Goal: Task Accomplishment & Management: Use online tool/utility

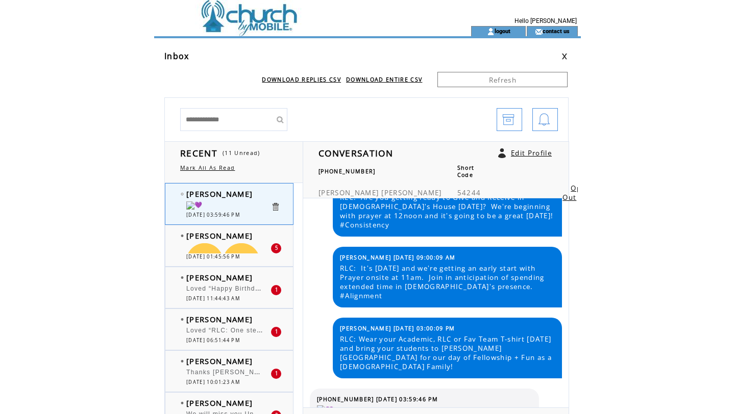
click at [257, 17] on td at bounding box center [294, 13] width 280 height 26
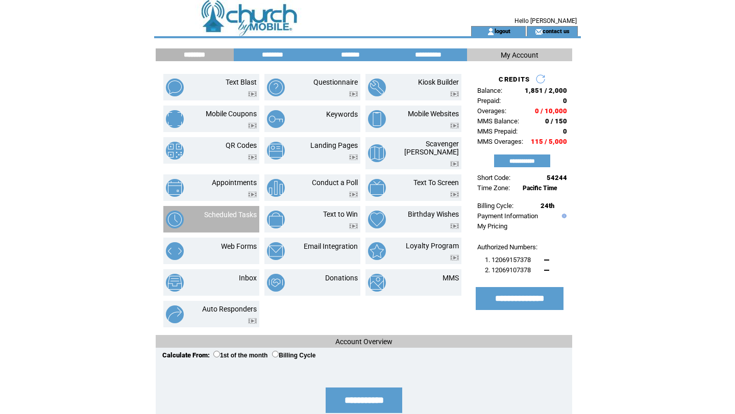
click at [239, 219] on div at bounding box center [230, 221] width 53 height 4
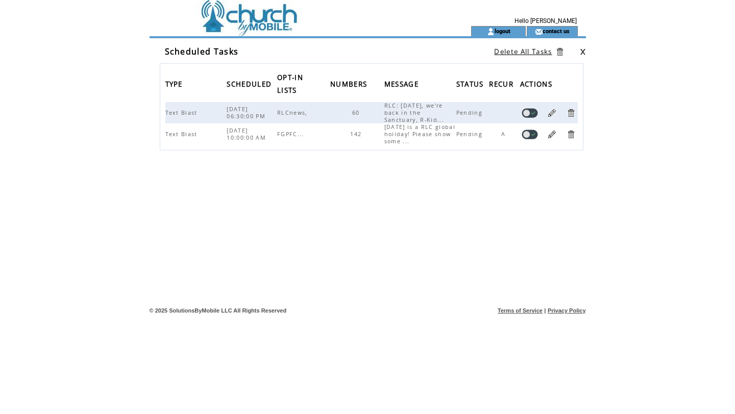
click at [551, 111] on link at bounding box center [552, 113] width 10 height 10
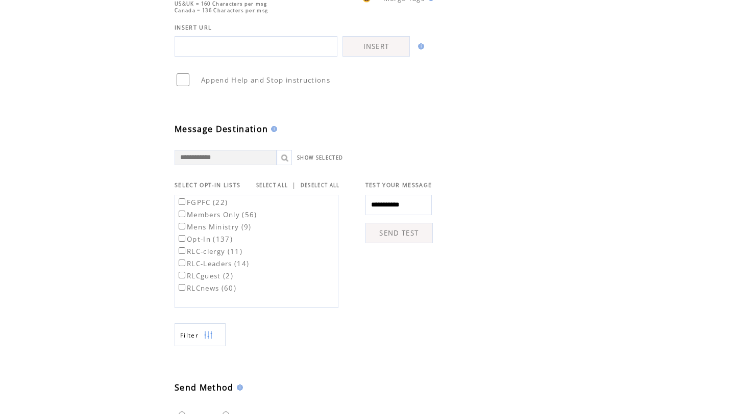
scroll to position [457, 0]
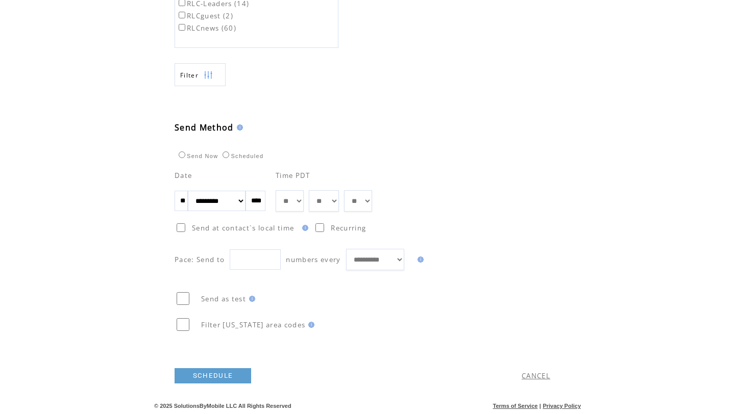
click at [339, 199] on select "** ** ** ** ** ** ** ** ** ** ** ** ** ** ** ** ** ** ** ** ** ** ** ** ** ** *…" at bounding box center [324, 200] width 30 height 21
select select "*"
click at [316, 190] on select "** ** ** ** ** ** ** ** ** ** ** ** ** ** ** ** ** ** ** ** ** ** ** ** ** ** *…" at bounding box center [324, 200] width 30 height 21
click at [225, 375] on link "SCHEDULE" at bounding box center [212, 375] width 77 height 15
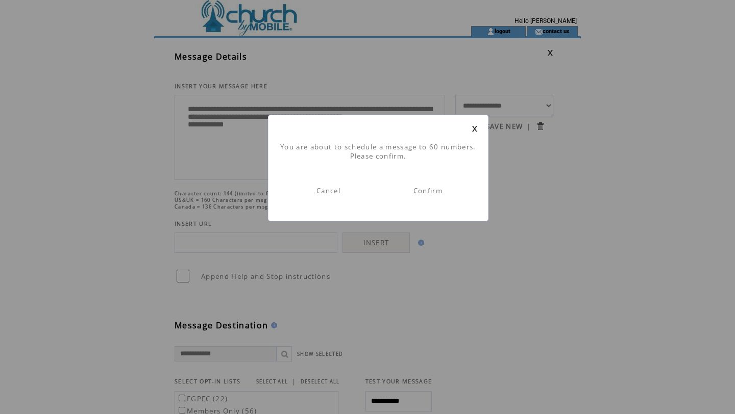
scroll to position [1, 0]
click at [434, 192] on link "Confirm" at bounding box center [427, 190] width 29 height 9
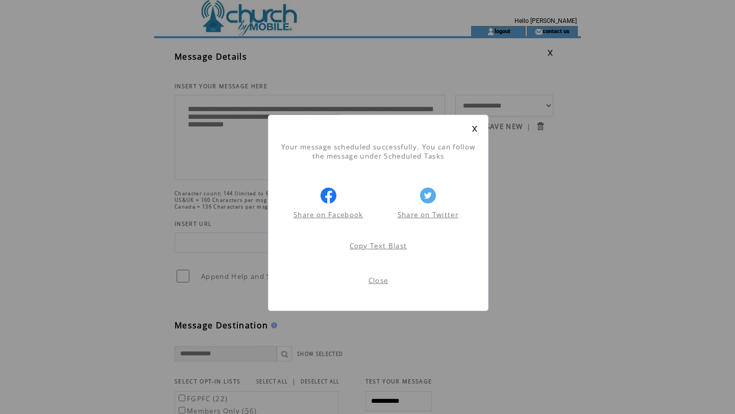
scroll to position [1, 0]
click at [378, 278] on link "Close" at bounding box center [378, 280] width 20 height 9
